Goal: Information Seeking & Learning: Understand process/instructions

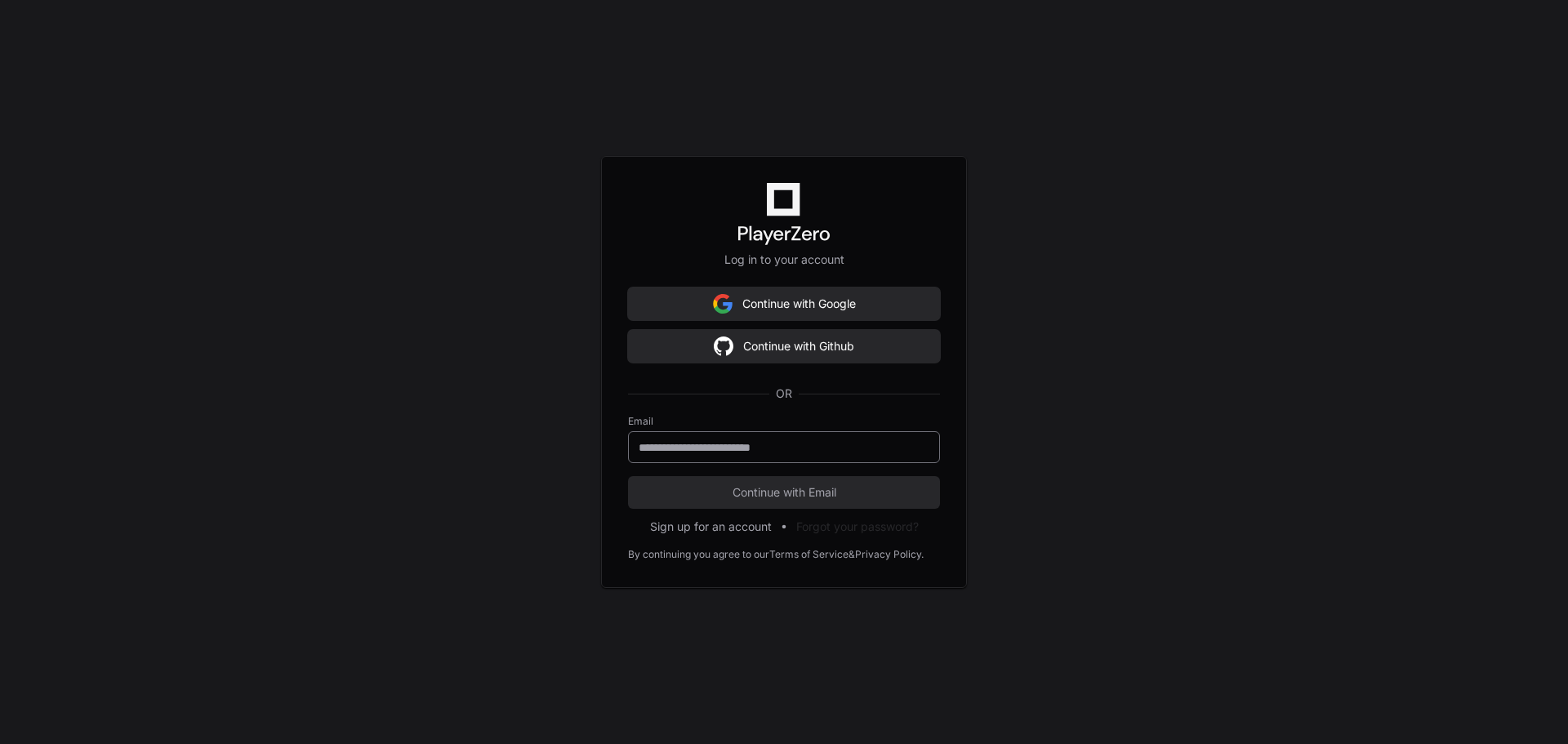
click at [829, 448] on input "email" at bounding box center [784, 447] width 291 height 16
type input "**********"
click at [783, 499] on span "Continue with Email" at bounding box center [784, 492] width 312 height 16
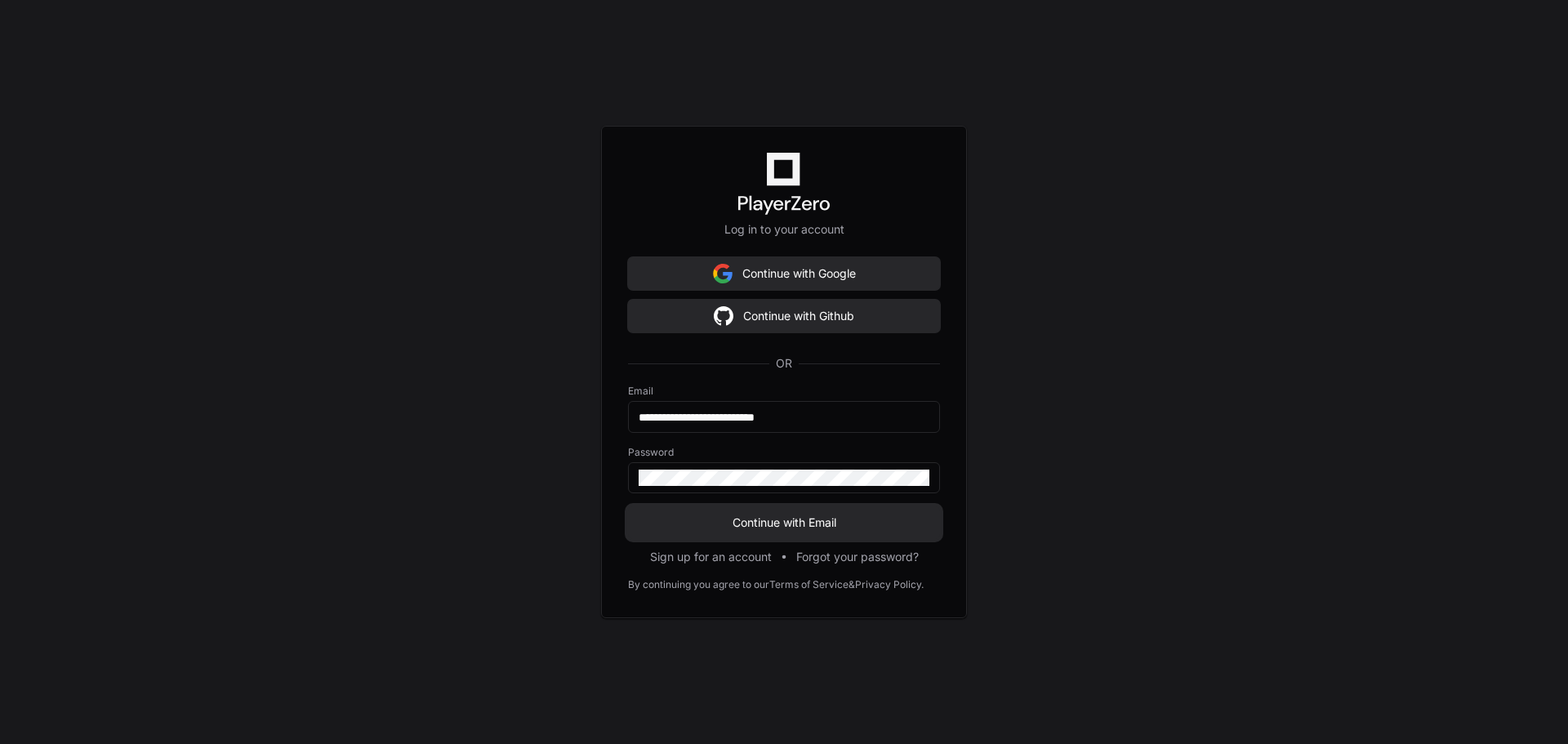
click at [766, 527] on span "Continue with Email" at bounding box center [784, 522] width 312 height 16
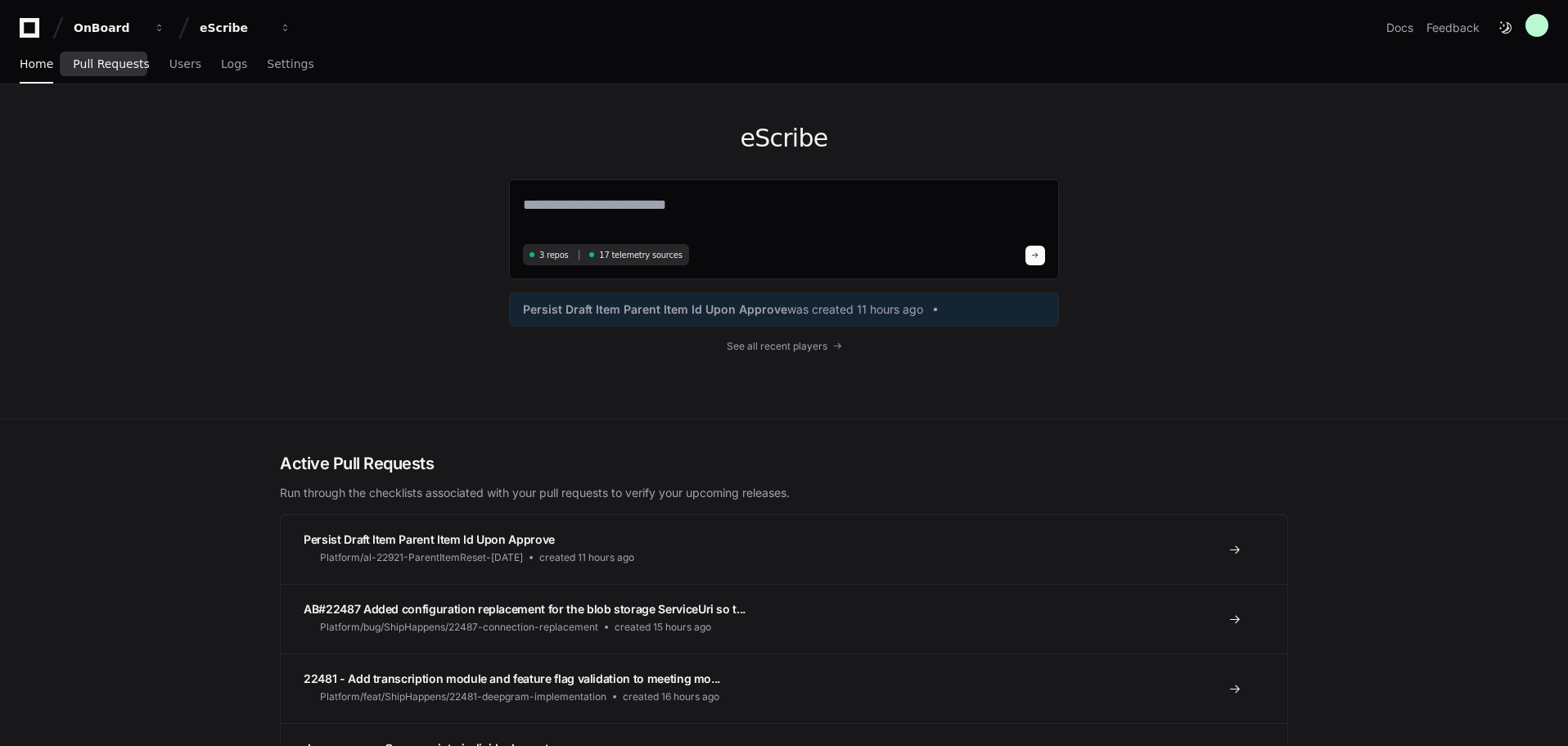
click at [111, 72] on link "Pull Requests" at bounding box center [111, 64] width 76 height 38
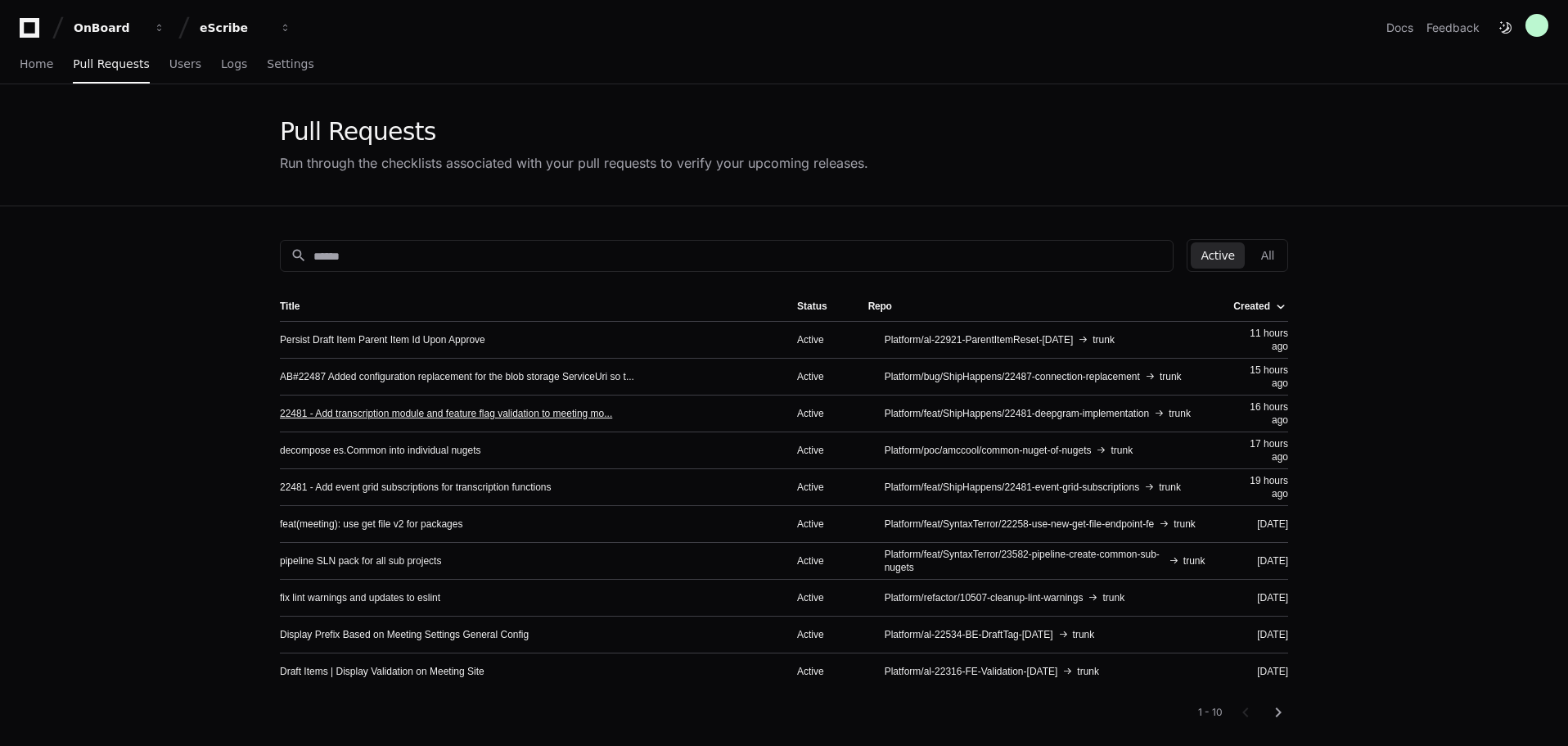
click at [372, 415] on link "22481 - Add transcription module and feature flag validation to meeting mo..." at bounding box center [445, 413] width 332 height 13
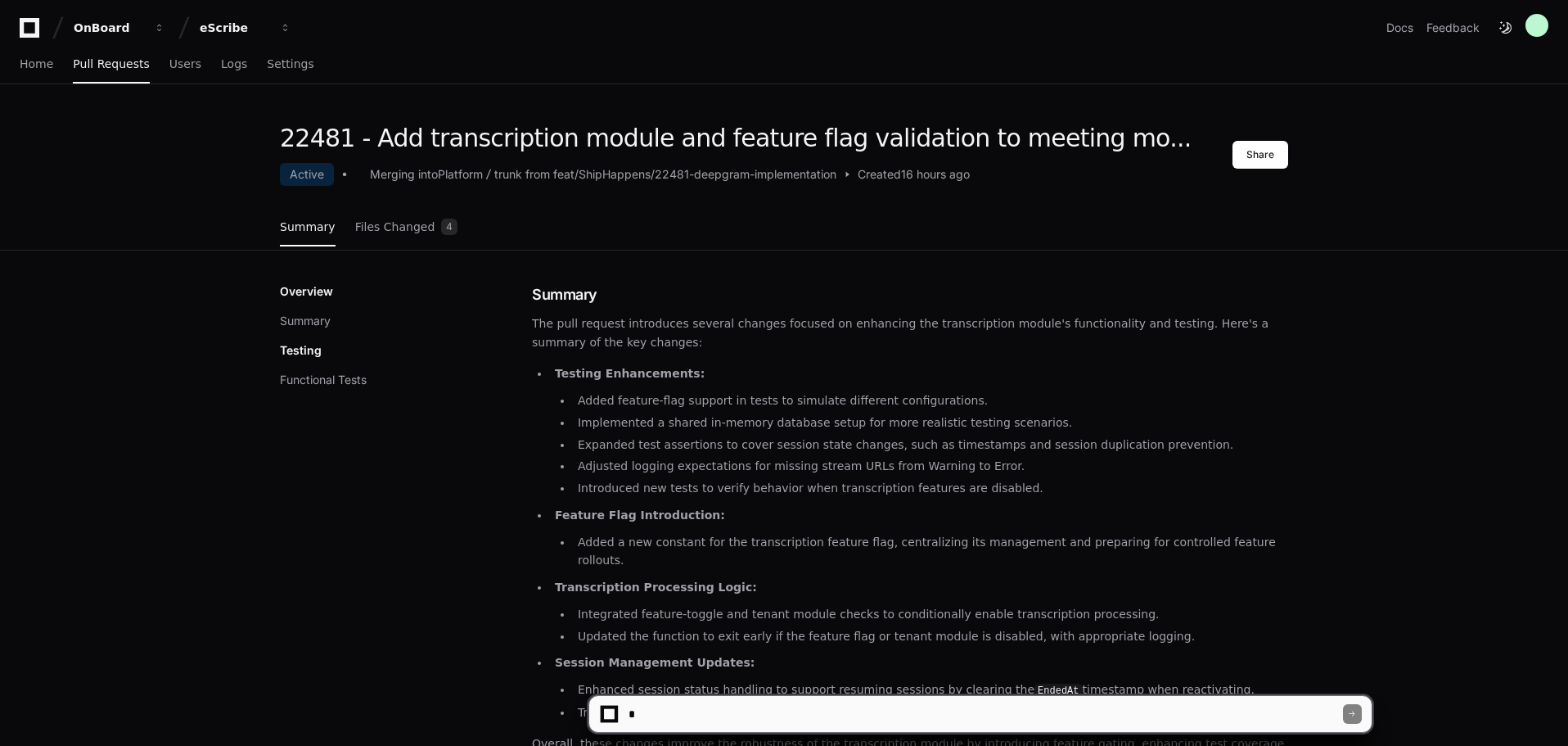
click at [702, 712] on textarea at bounding box center [984, 714] width 718 height 36
type textarea "**********"
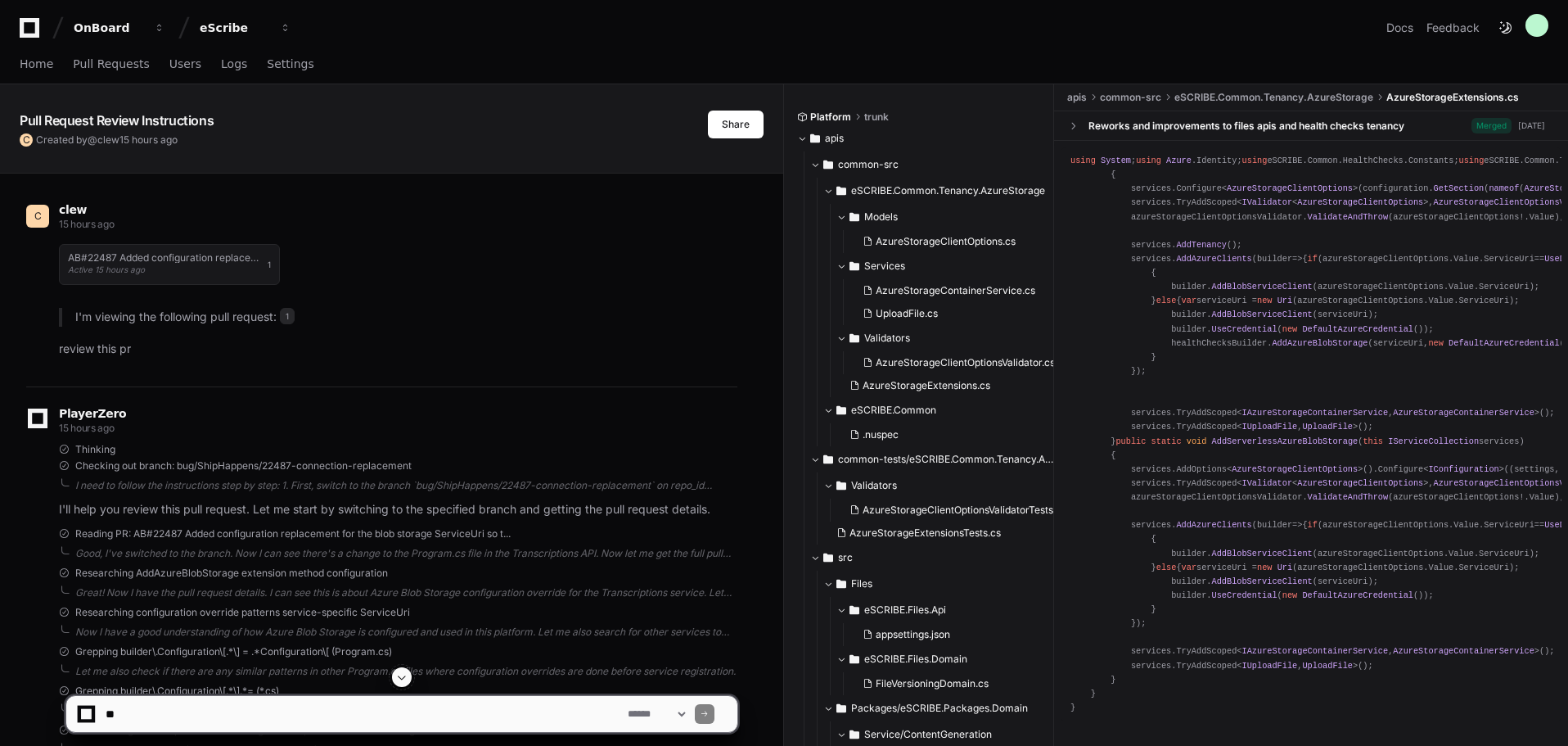
click at [156, 120] on app-text-character-animate "Pull Request Review Instructions" at bounding box center [116, 120] width 194 height 16
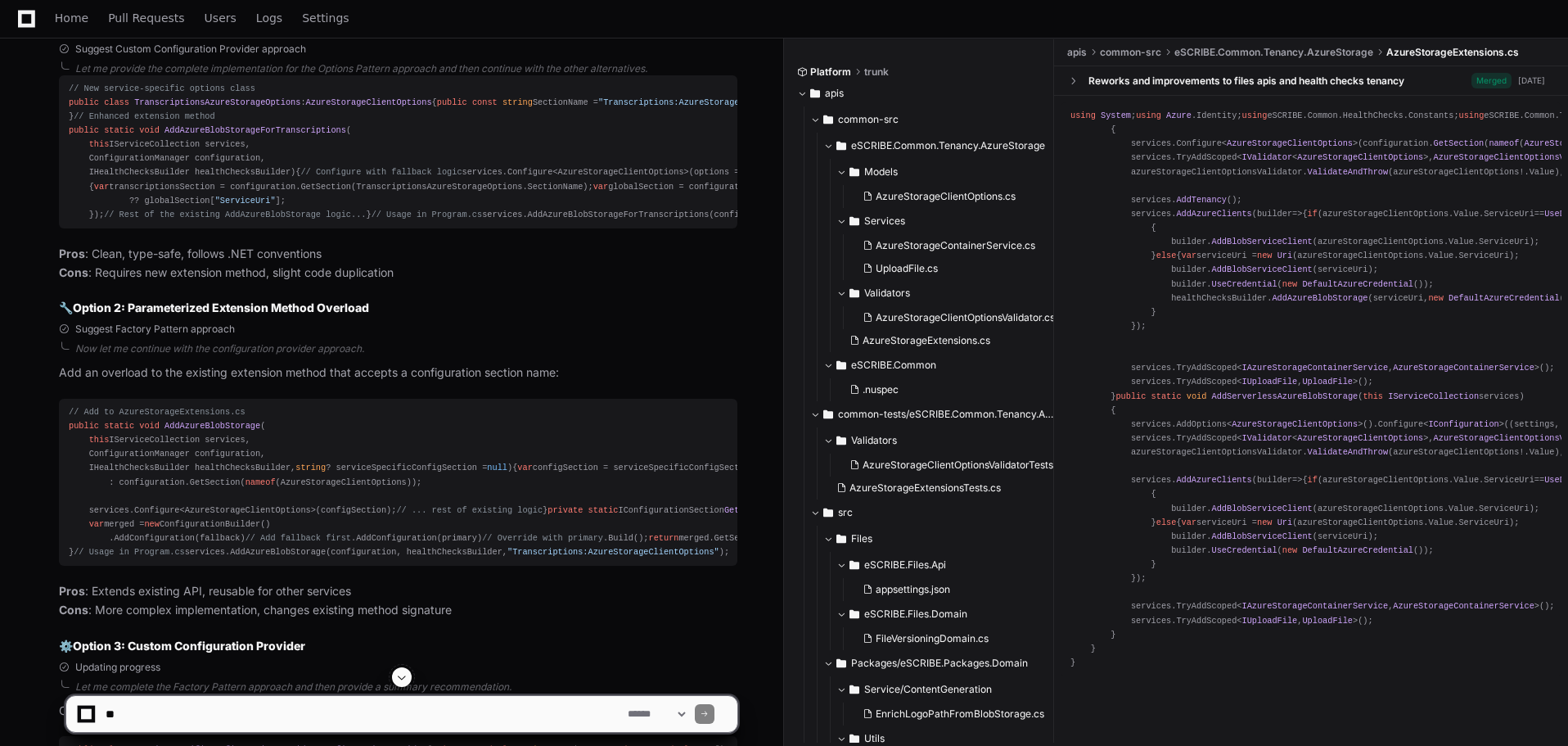
scroll to position [3113, 0]
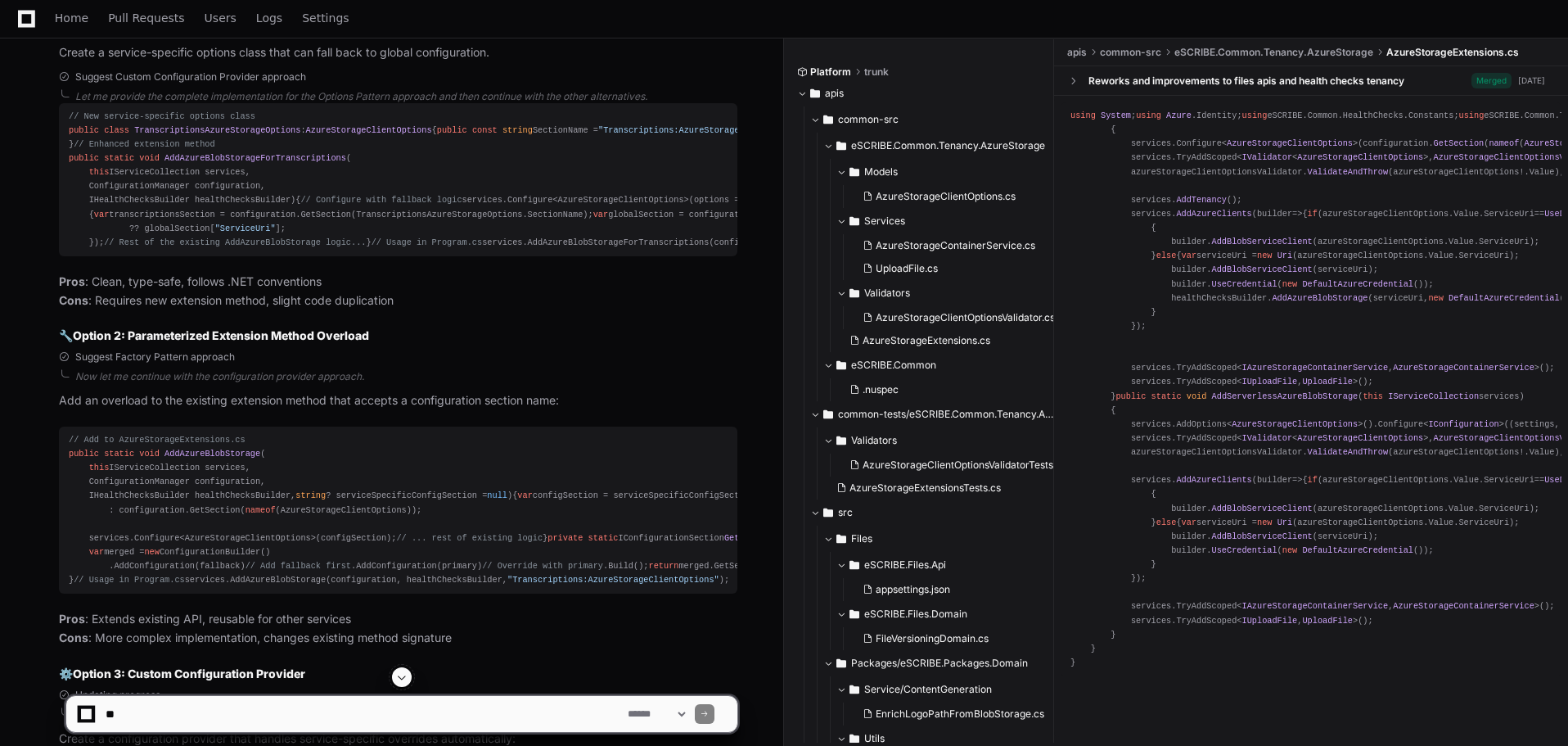
click at [221, 163] on span "AddAzureBlobStorageForTranscriptions" at bounding box center [255, 158] width 182 height 10
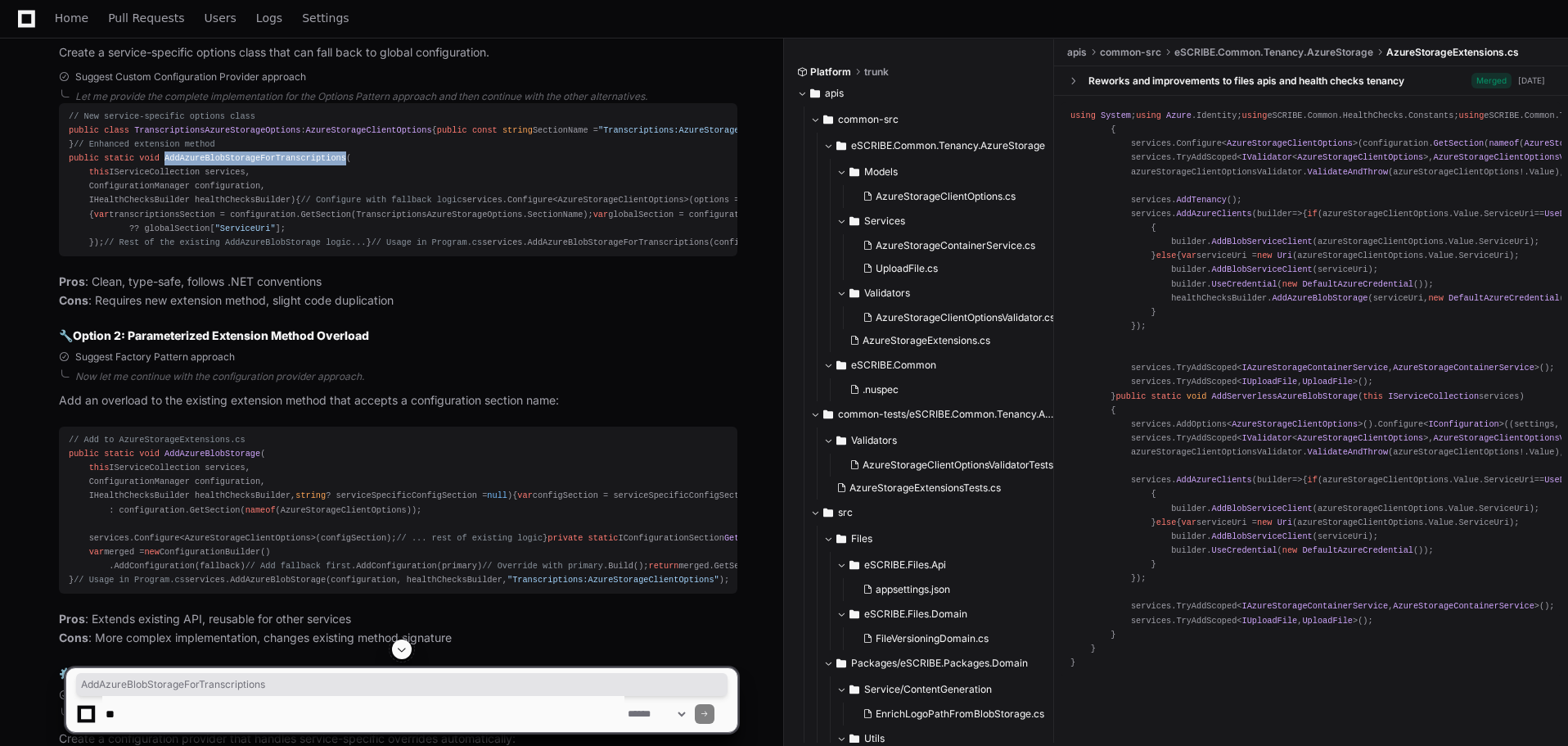
copy span "AddAzureBlobStorageForTranscriptions"
click at [357, 250] on div "// New service-specific options class public class TranscriptionsAzureStorageOp…" at bounding box center [398, 180] width 659 height 140
drag, startPoint x: 157, startPoint y: 238, endPoint x: 245, endPoint y: 235, distance: 88.1
click at [245, 163] on span "AddAzureBlobStorageForTranscriptions" at bounding box center [255, 158] width 182 height 10
copy span "AddAzureBlobStorage"
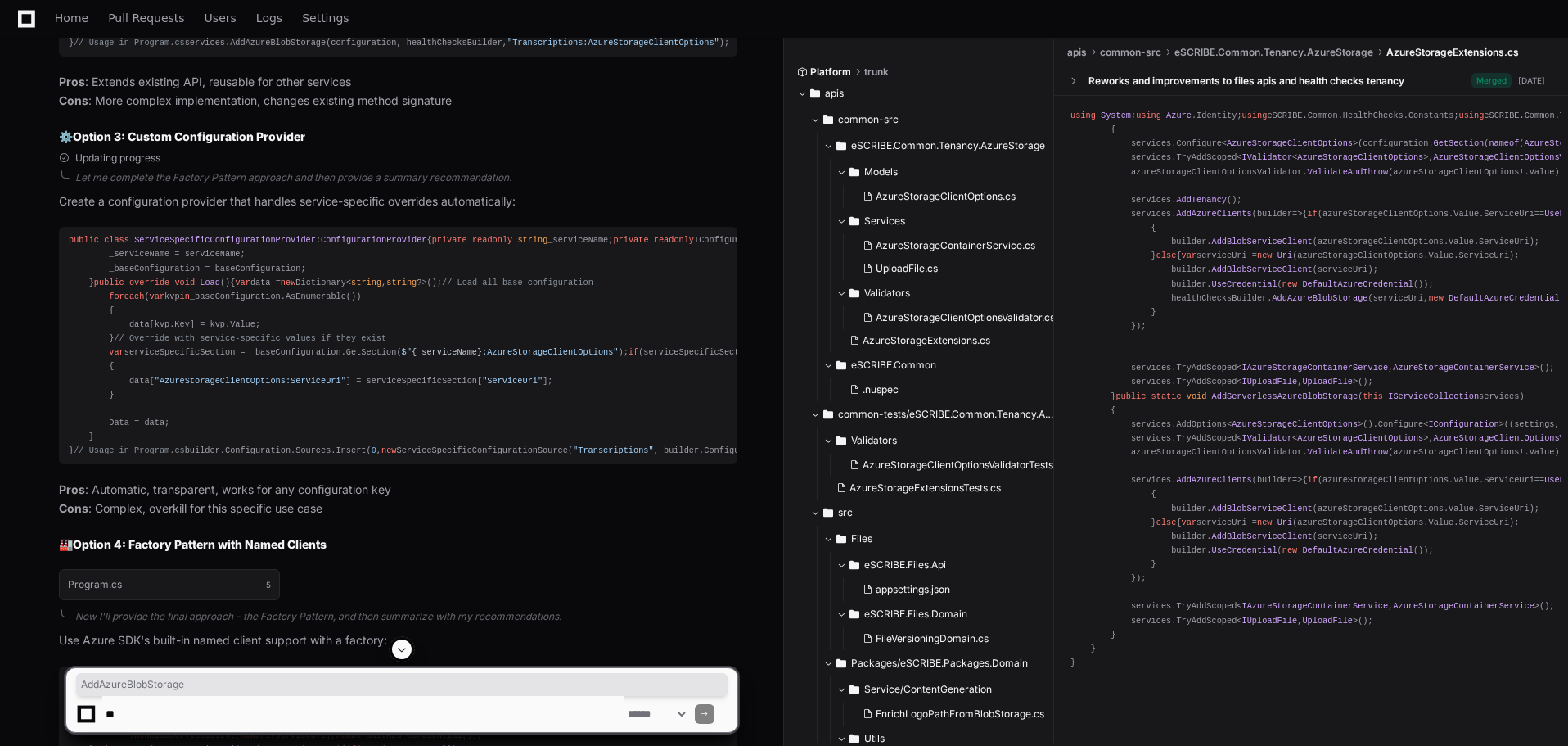
scroll to position [3685, 0]
